Goal: Transaction & Acquisition: Obtain resource

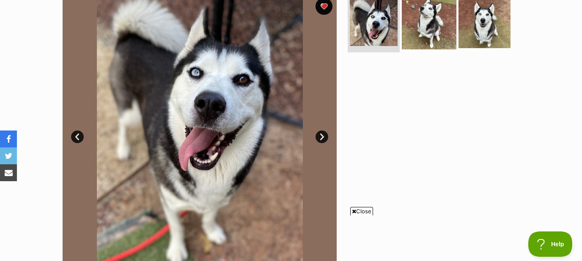
click at [440, 20] on img at bounding box center [429, 22] width 55 height 55
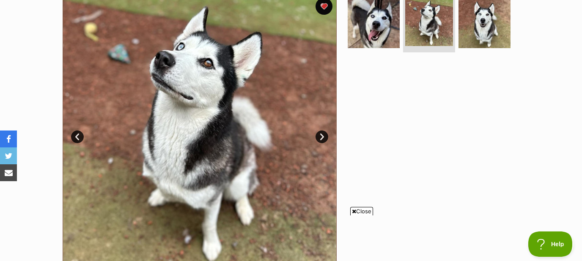
click at [322, 137] on link "Next" at bounding box center [321, 137] width 13 height 13
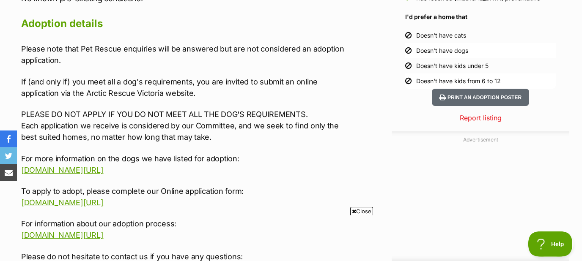
scroll to position [909, 0]
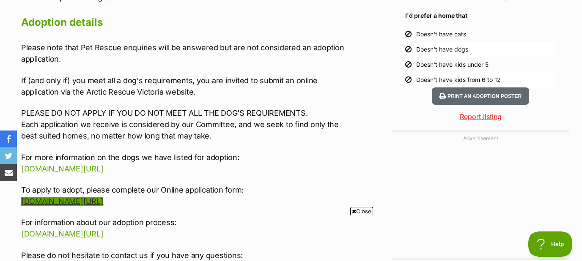
click at [103, 197] on link "[DOMAIN_NAME][URL]" at bounding box center [62, 201] width 82 height 9
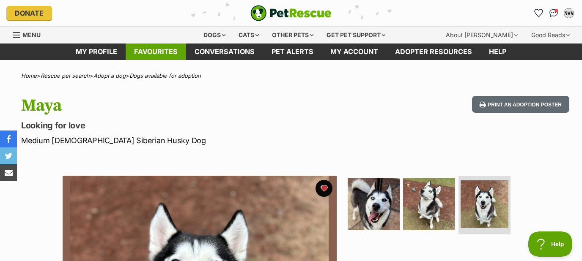
scroll to position [0, 0]
click at [167, 52] on link "Favourites" at bounding box center [156, 52] width 60 height 16
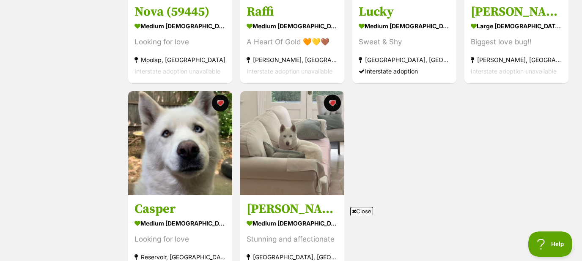
scroll to position [500, 0]
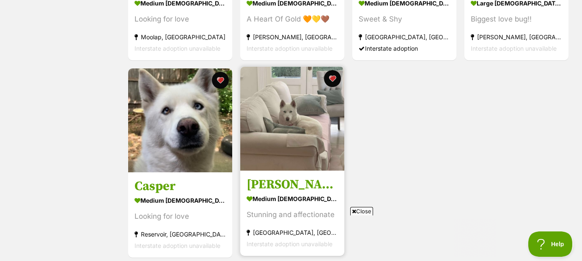
click at [301, 130] on img at bounding box center [292, 119] width 104 height 104
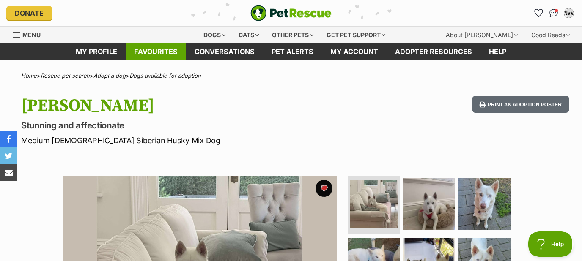
click at [173, 48] on link "Favourites" at bounding box center [156, 52] width 60 height 16
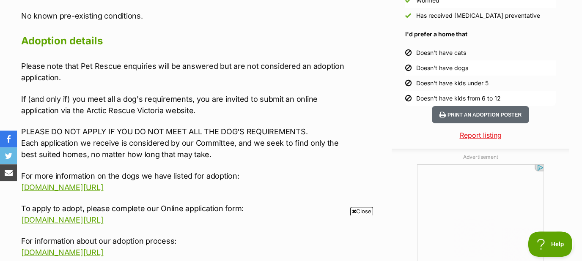
scroll to position [909, 0]
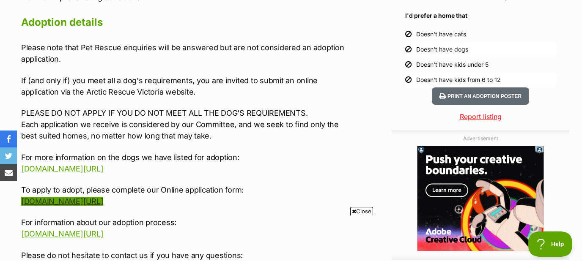
click at [103, 197] on link "[DOMAIN_NAME][URL]" at bounding box center [62, 201] width 82 height 9
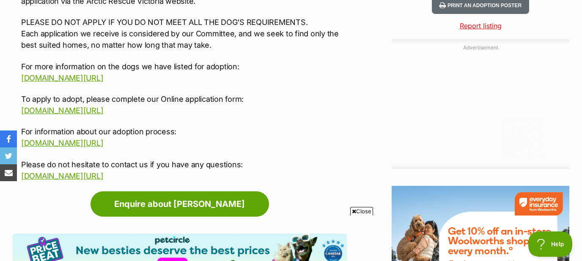
scroll to position [0, 0]
click at [103, 139] on link "[DOMAIN_NAME][URL]" at bounding box center [62, 143] width 82 height 9
